Goal: Information Seeking & Learning: Learn about a topic

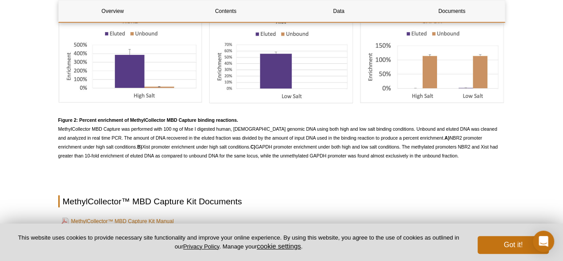
scroll to position [1120, 0]
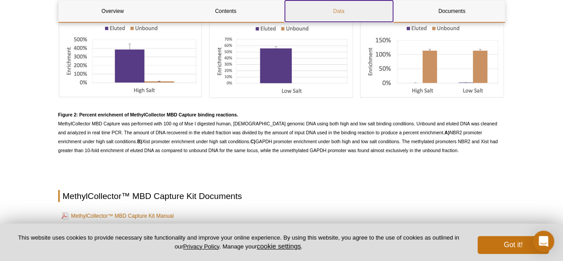
click at [337, 15] on link "Data" at bounding box center [339, 10] width 108 height 21
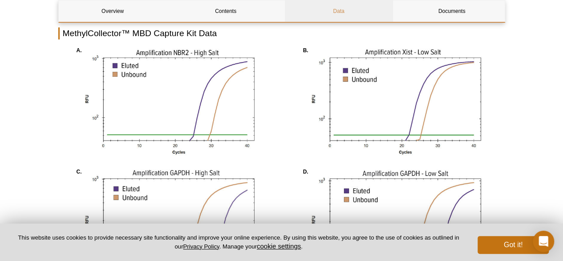
scroll to position [734, 0]
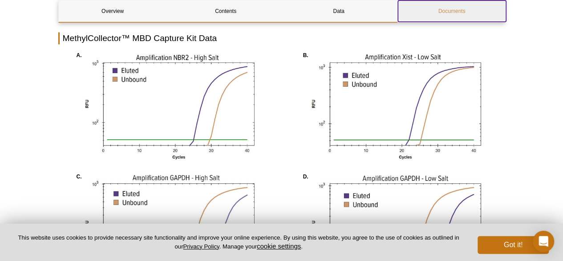
click at [426, 5] on link "Documents" at bounding box center [452, 10] width 108 height 21
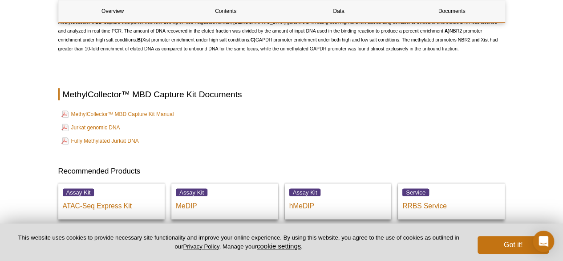
scroll to position [1218, 0]
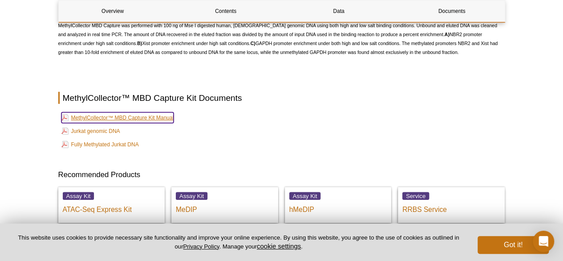
click at [162, 121] on link "MethylCollector™ MBD Capture Kit Manual" at bounding box center [117, 117] width 113 height 11
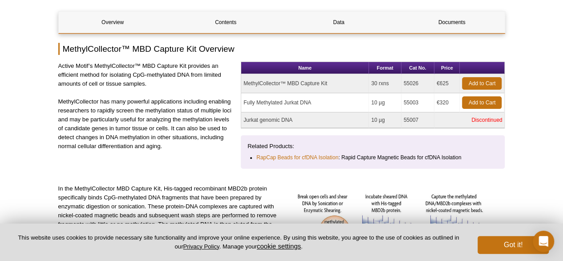
scroll to position [0, 0]
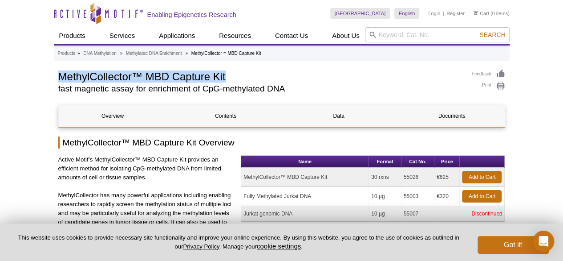
drag, startPoint x: 59, startPoint y: 75, endPoint x: 235, endPoint y: 81, distance: 176.0
click at [235, 81] on h1 "MethylCollector™ MBD Capture Kit" at bounding box center [260, 75] width 405 height 13
copy h1 "MethylCollector™ MBD Capture Kit"
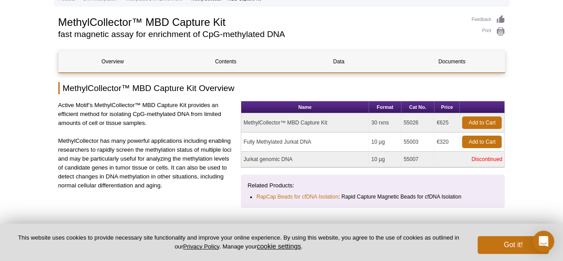
scroll to position [55, 0]
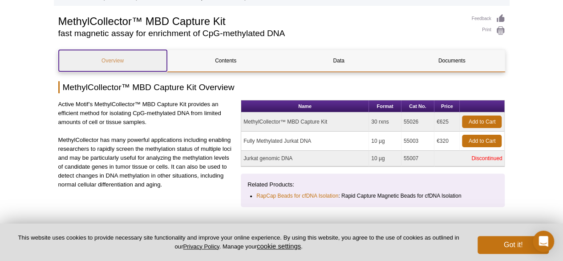
click at [131, 60] on link "Overview" at bounding box center [113, 60] width 108 height 21
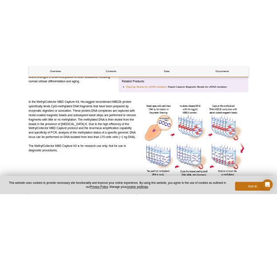
scroll to position [206, 0]
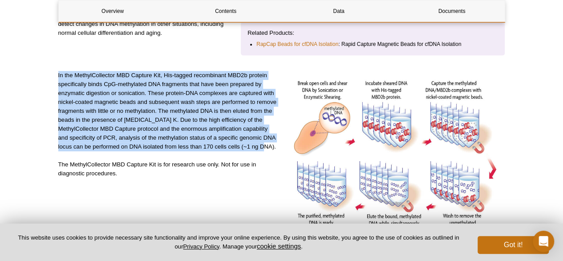
drag, startPoint x: 58, startPoint y: 74, endPoint x: 280, endPoint y: 145, distance: 232.8
click at [280, 145] on div "In the MethylCollector MBD Capture Kit, His-tagged recombinant MBD2b protein sp…" at bounding box center [281, 161] width 447 height 181
copy p "In the MethylCollector MBD Capture Kit, His-tagged recombinant MBD2b protein sp…"
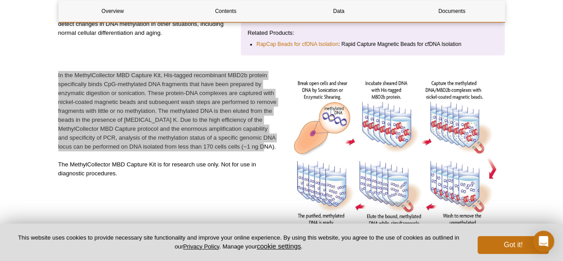
select select "[GEOGRAPHIC_DATA]"
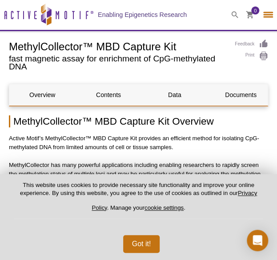
scroll to position [12, 0]
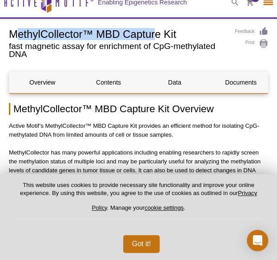
drag, startPoint x: 13, startPoint y: 35, endPoint x: 155, endPoint y: 30, distance: 141.7
click at [155, 30] on h1 "MethylCollector™ MBD Capture Kit" at bounding box center [117, 33] width 217 height 13
drag, startPoint x: 11, startPoint y: 36, endPoint x: 187, endPoint y: 32, distance: 176.4
click at [187, 32] on h1 "MethylCollector™ MBD Capture Kit" at bounding box center [117, 33] width 217 height 13
copy h1 "MethylCollector™ MBD Capture Kit"
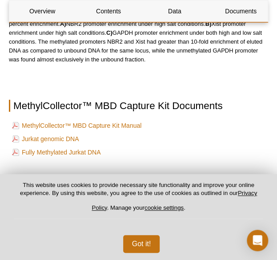
scroll to position [1629, 0]
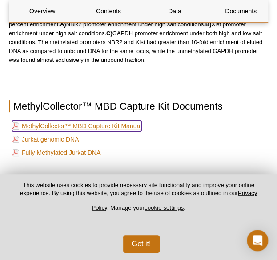
click at [125, 121] on link "MethylCollector™ MBD Capture Kit Manual" at bounding box center [77, 126] width 130 height 11
